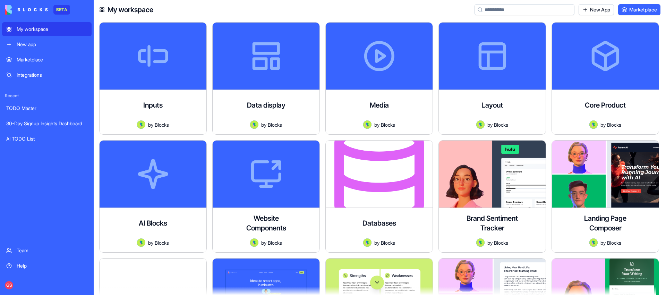
click at [512, 8] on input at bounding box center [525, 9] width 100 height 11
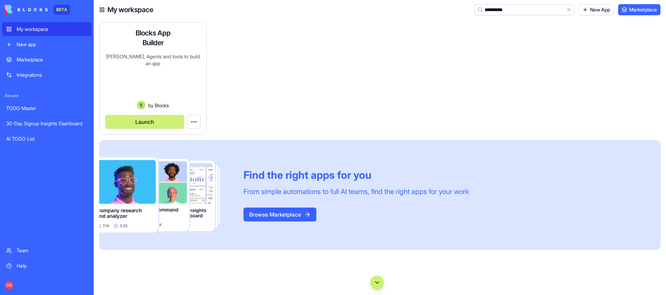
type input "**********"
click at [147, 116] on button "Launch" at bounding box center [144, 122] width 79 height 14
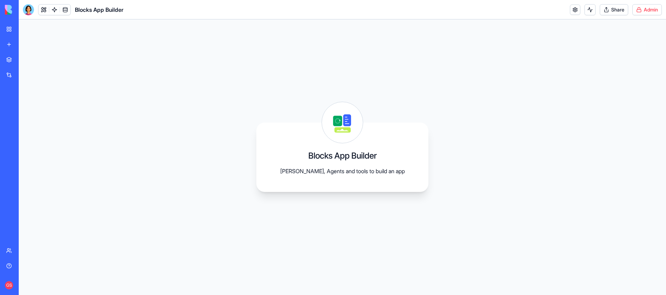
click at [659, 9] on html "BETA My workspace New app Marketplace Integrations Recent TODO Master 30-Day Si…" at bounding box center [333, 147] width 666 height 295
click at [620, 59] on span "Switch to old builder" at bounding box center [633, 61] width 44 height 7
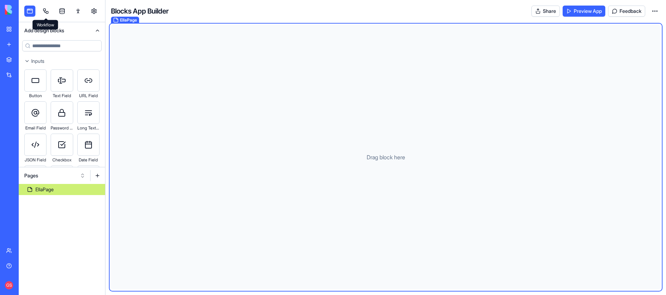
click at [43, 10] on link at bounding box center [45, 11] width 11 height 11
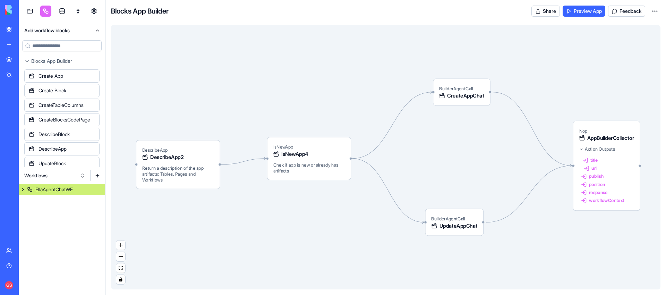
click at [75, 173] on button "Workflows" at bounding box center [55, 175] width 68 height 11
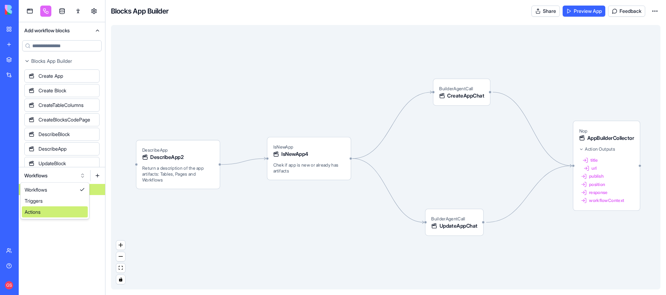
click at [51, 214] on div "Actions" at bounding box center [55, 211] width 66 height 11
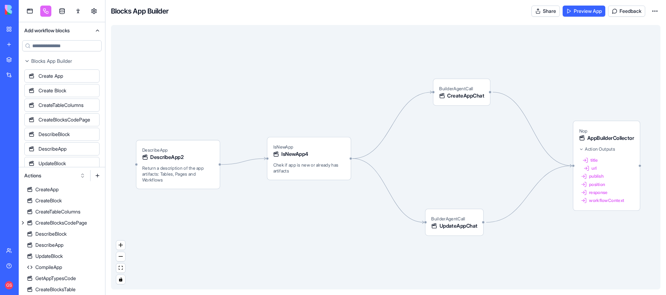
click at [97, 177] on button at bounding box center [97, 175] width 11 height 11
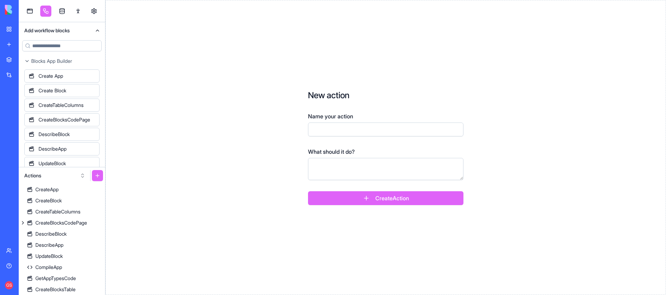
click at [362, 134] on input "Name your action" at bounding box center [385, 129] width 155 height 14
type input "**********"
type textarea "**********"
click at [393, 195] on button "Create Action" at bounding box center [385, 198] width 155 height 14
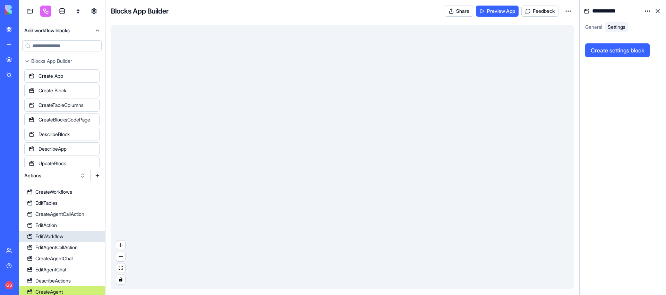
scroll to position [288, 0]
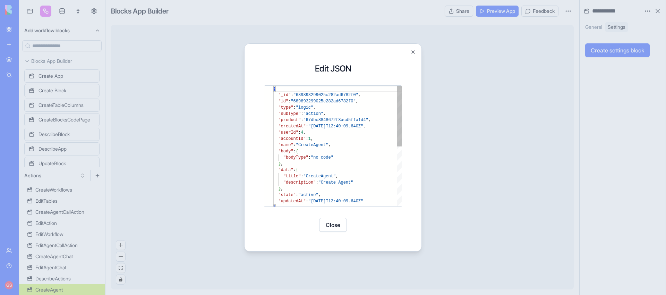
click at [370, 159] on div "{ "_id" : "689893299025c282ad6782f0" , "id" : "689893299025c282ad6782f0" , "typ…" at bounding box center [337, 205] width 128 height 239
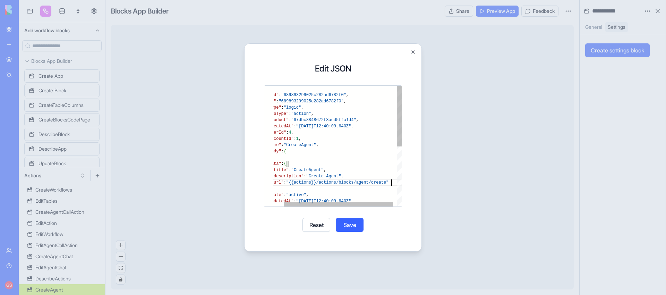
scroll to position [31, 130]
click at [355, 224] on button "Save" at bounding box center [350, 225] width 28 height 14
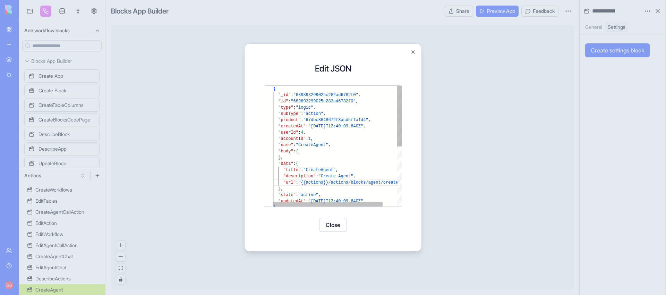
type textarea "**********"
click at [337, 103] on div "{ "_id" : "689893299025c282ad6782f0" , "id" : "689893299025c282ad6782f0" , "typ…" at bounding box center [345, 205] width 145 height 239
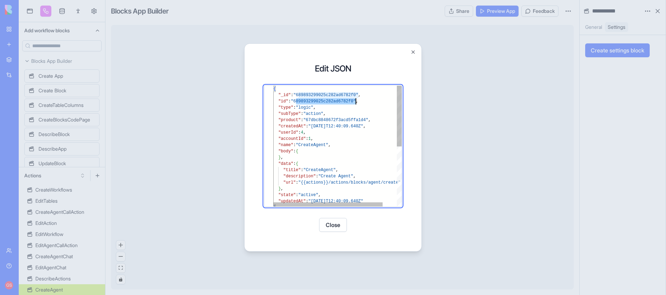
click at [337, 103] on div "{ "_id" : "689893299025c282ad6782f0" , "id" : "689893299025c282ad6782f0" , "typ…" at bounding box center [345, 205] width 145 height 239
click at [337, 219] on button "Close" at bounding box center [333, 225] width 28 height 14
